Goal: Task Accomplishment & Management: Use online tool/utility

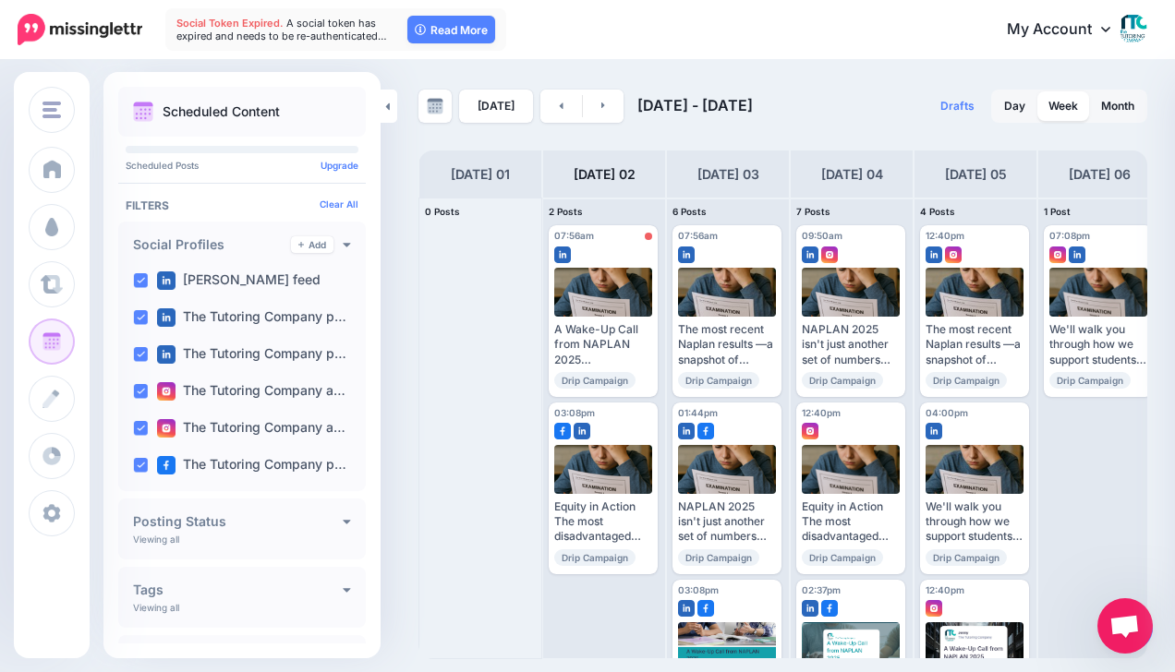
click at [735, 59] on div "The Tutoring Company The Tutoring Company Add Workspace Dashboard Campaigns Cur…" at bounding box center [587, 336] width 1175 height 672
click at [858, 83] on div "[DATE] [DATE] - [DATE] Drafts 0 Day Week Month PRO TIP" at bounding box center [587, 361] width 1175 height 598
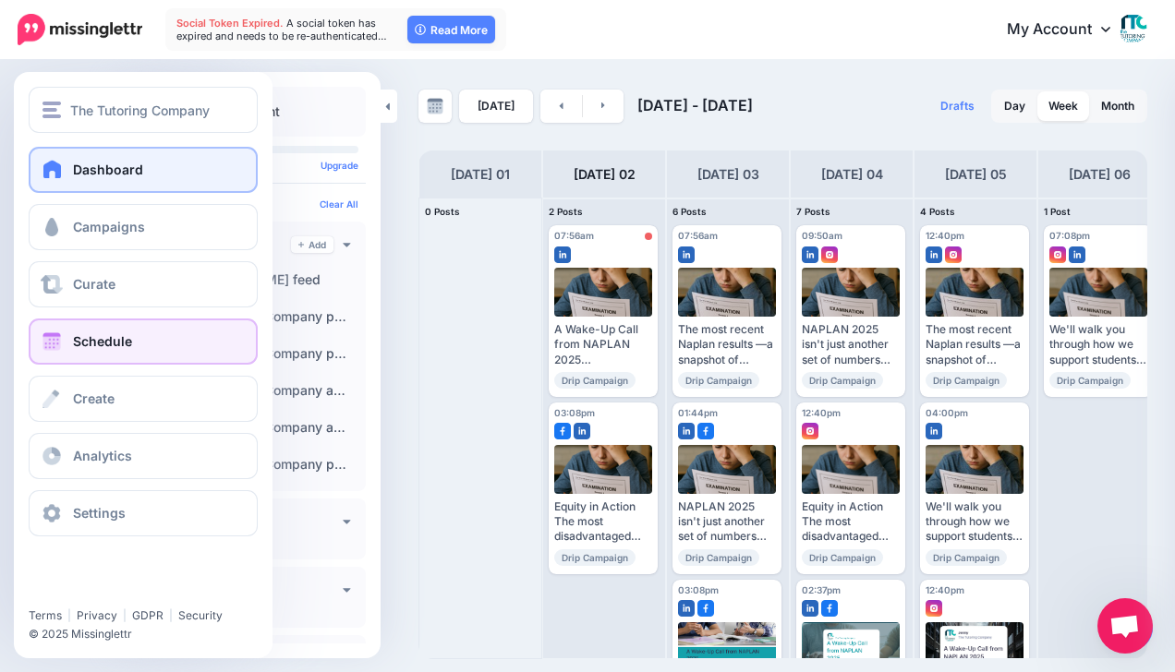
click at [66, 171] on link "Dashboard" at bounding box center [143, 170] width 229 height 46
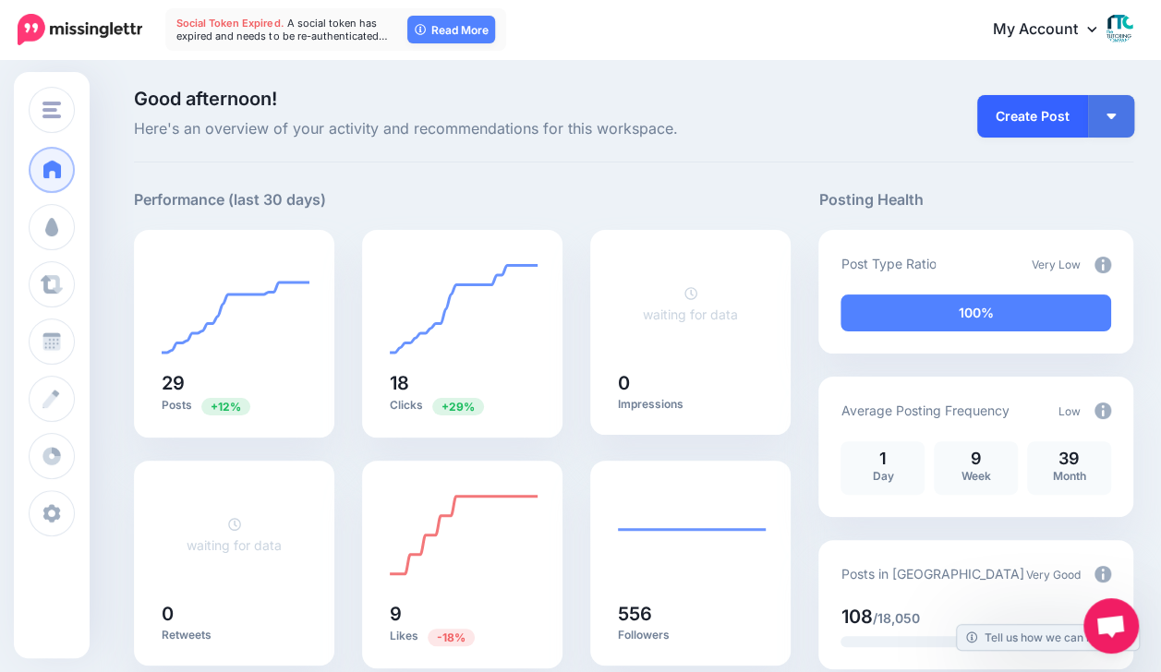
click at [1072, 114] on link "Create Post" at bounding box center [1032, 116] width 111 height 42
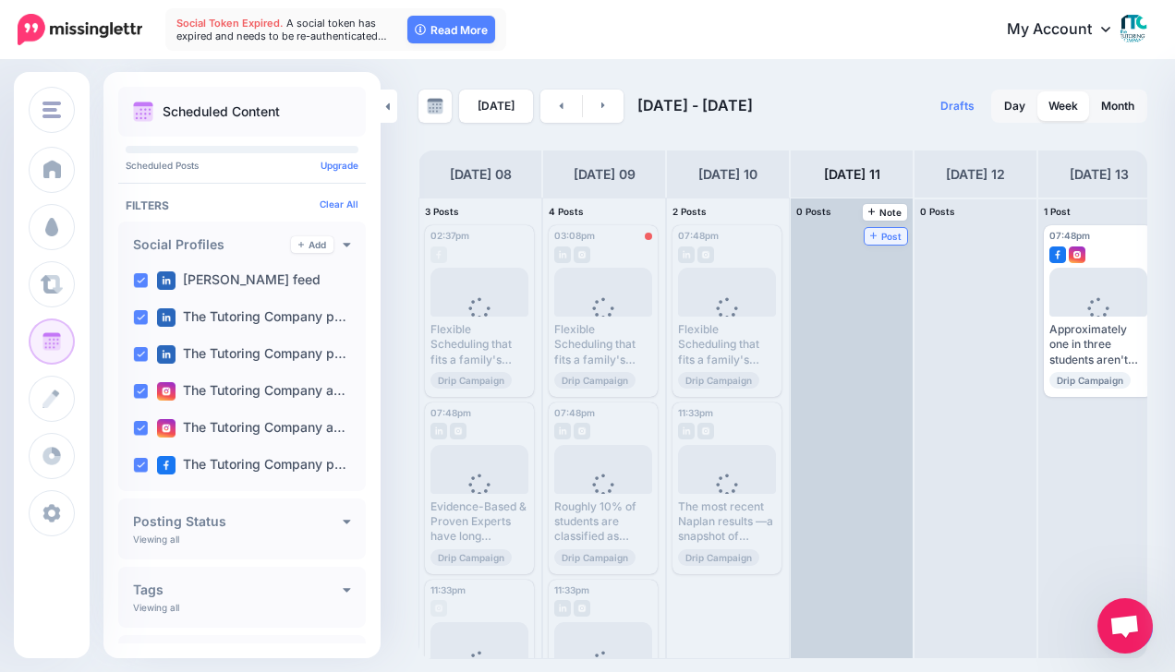
click at [892, 234] on span "Post" at bounding box center [886, 236] width 32 height 9
